Goal: Information Seeking & Learning: Learn about a topic

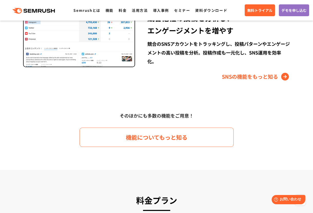
scroll to position [728, 0]
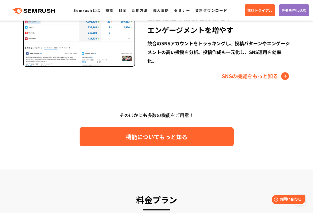
click at [159, 137] on span "機能についてもっと知る" at bounding box center [157, 136] width 62 height 9
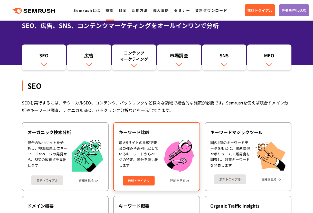
scroll to position [46, 0]
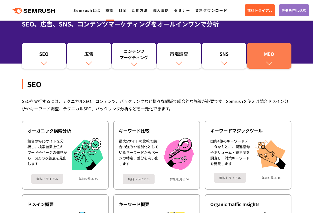
click at [261, 60] on link "MEO" at bounding box center [269, 56] width 44 height 26
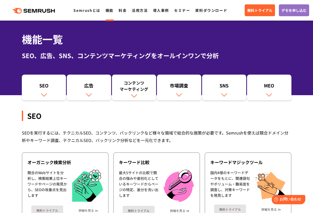
scroll to position [23, 0]
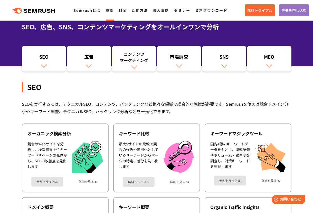
scroll to position [46, 0]
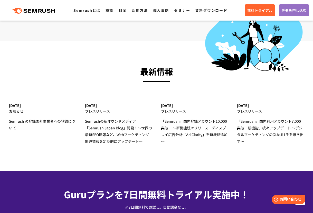
scroll to position [1577, 0]
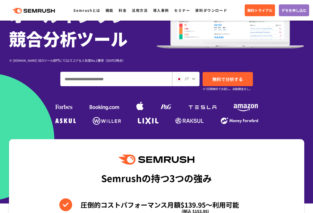
scroll to position [86, 0]
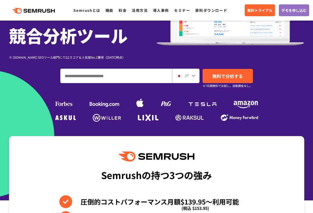
click at [166, 102] on li at bounding box center [165, 104] width 13 height 7
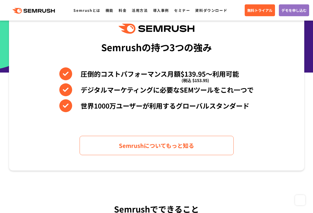
scroll to position [214, 0]
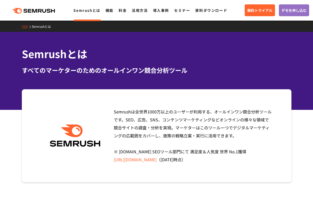
click at [157, 161] on link "[URL][DOMAIN_NAME]" at bounding box center [135, 159] width 43 height 6
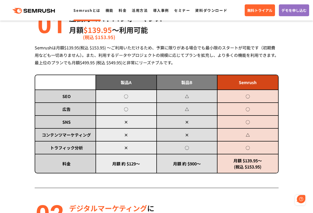
scroll to position [240, 0]
